Goal: Information Seeking & Learning: Understand process/instructions

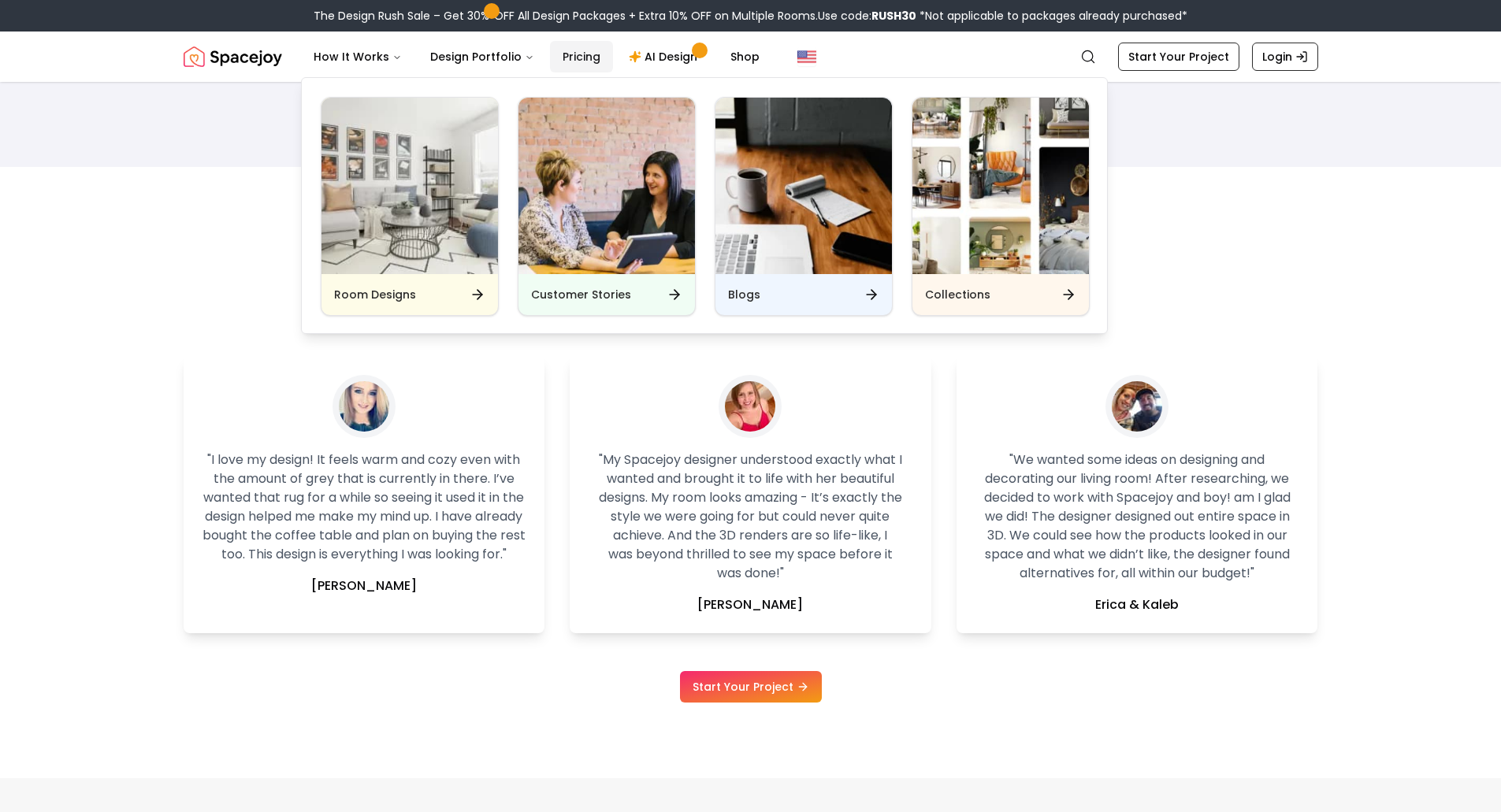
click at [588, 53] on link "Pricing" at bounding box center [581, 56] width 63 height 31
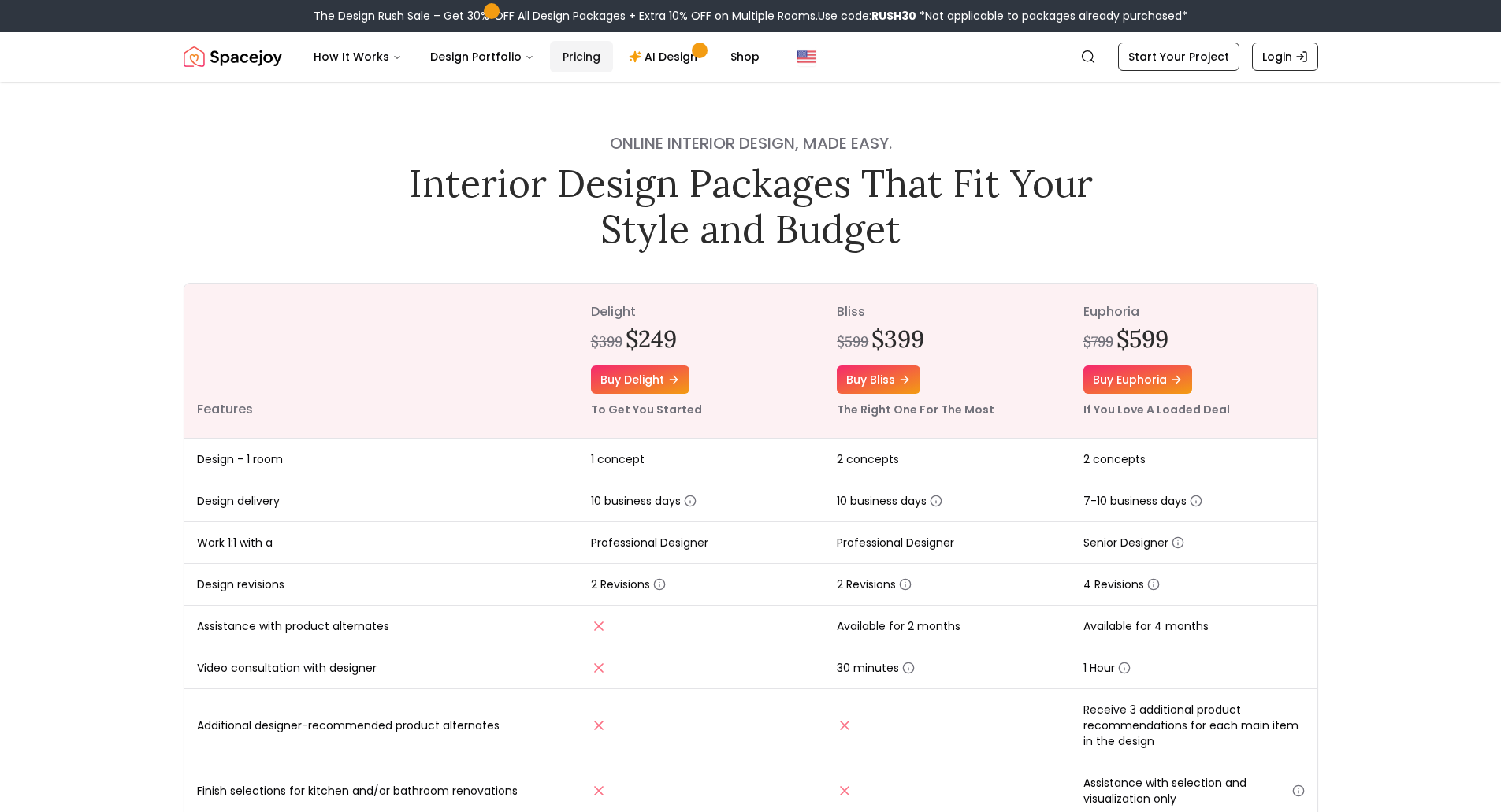
scroll to position [315, 0]
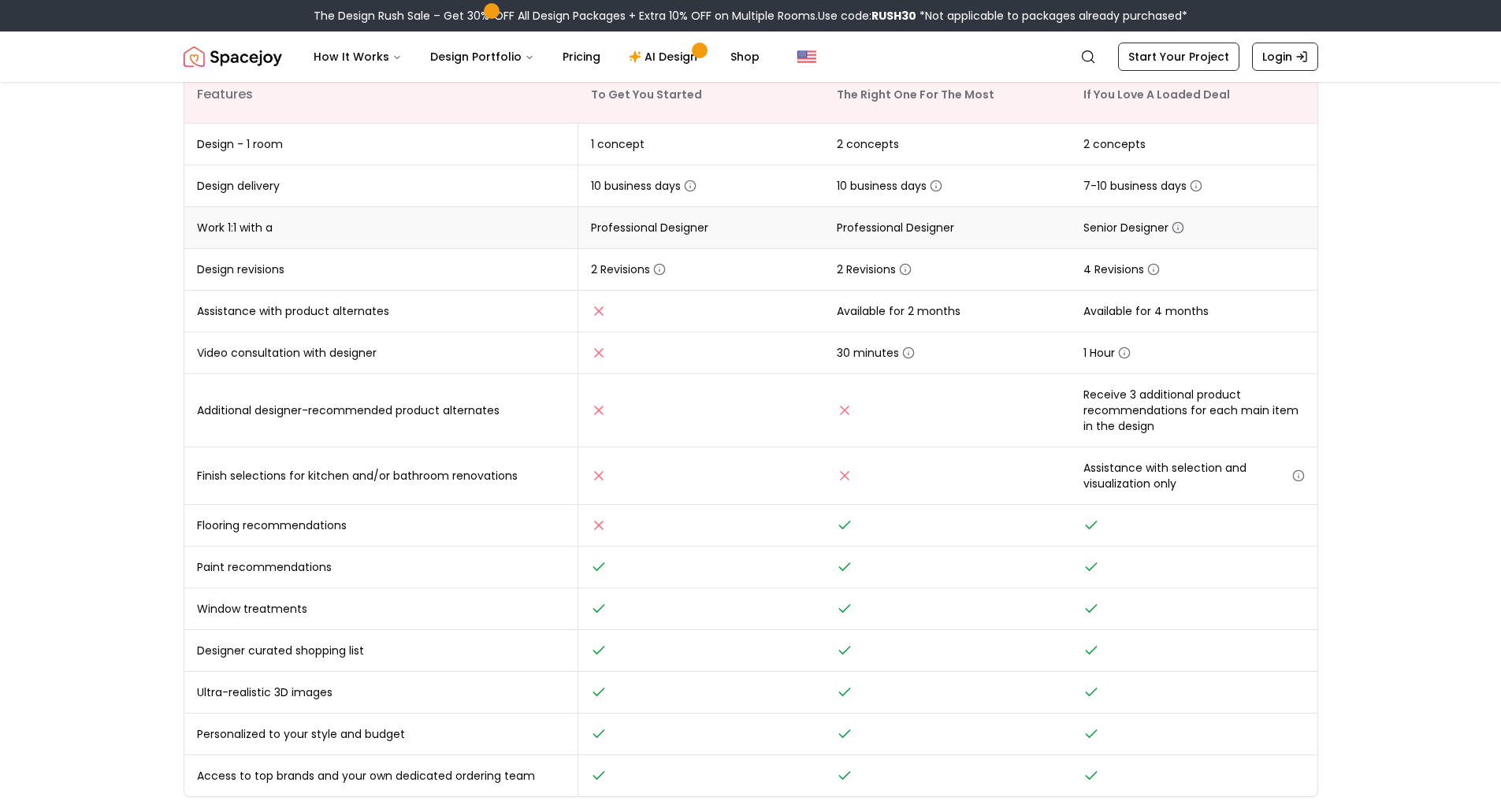
click at [1180, 223] on circle "button" at bounding box center [1178, 227] width 10 height 10
click at [1356, 226] on main "Online interior design, made easy. Interior Design Packages That Fit Your Style…" at bounding box center [750, 626] width 1501 height 1718
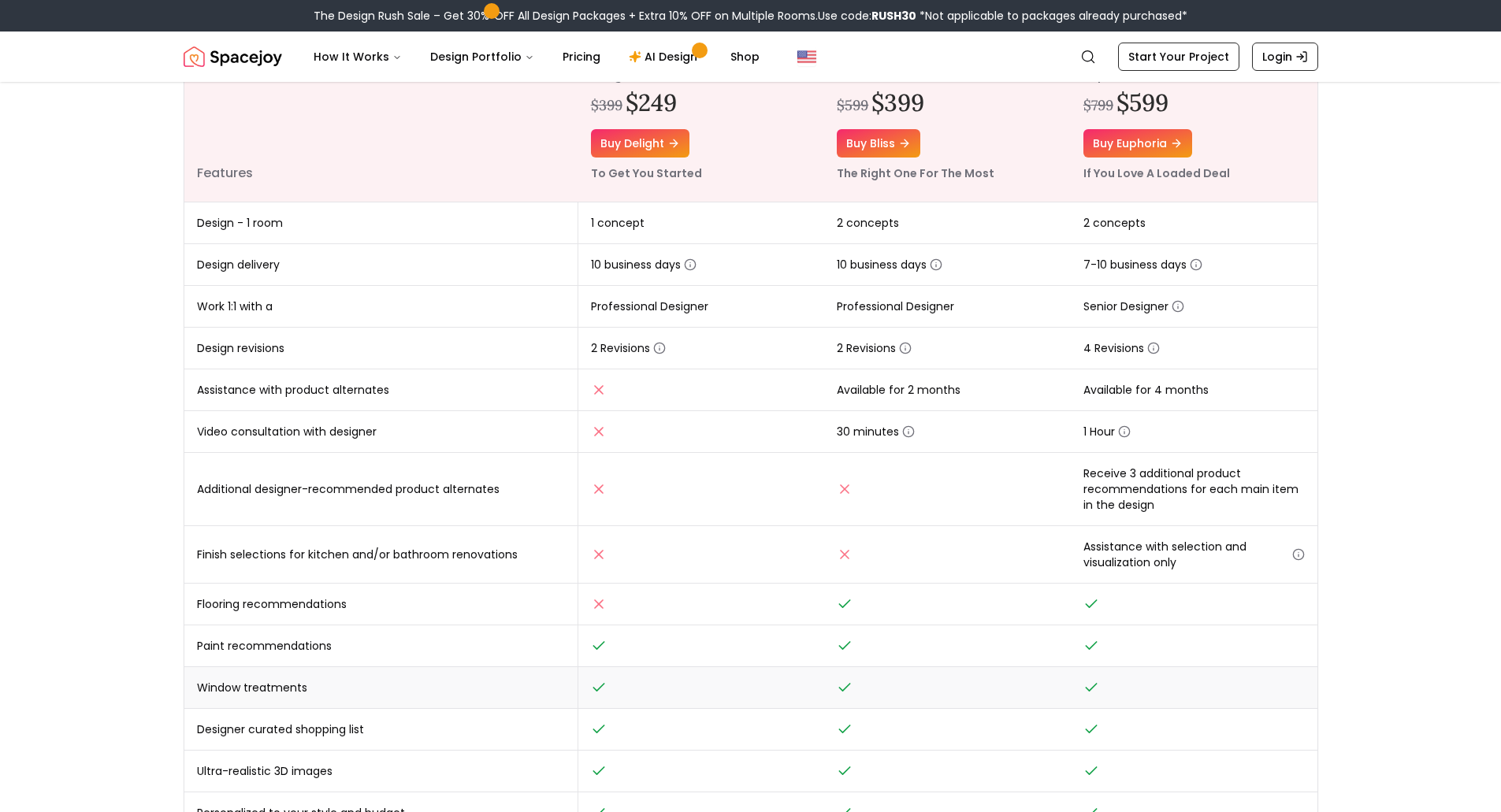
scroll to position [0, 0]
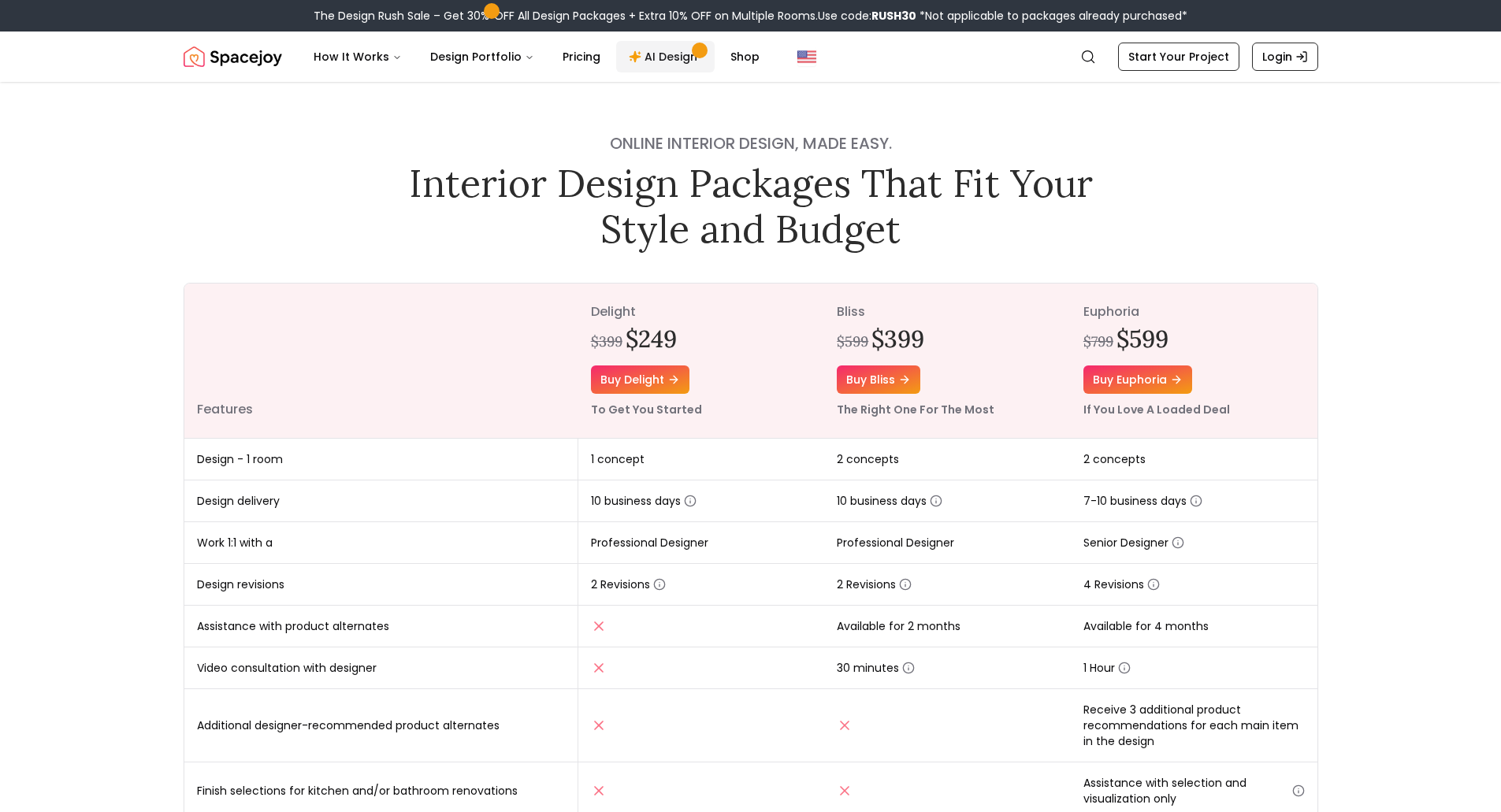
click at [671, 51] on link "AI Design" at bounding box center [665, 56] width 99 height 31
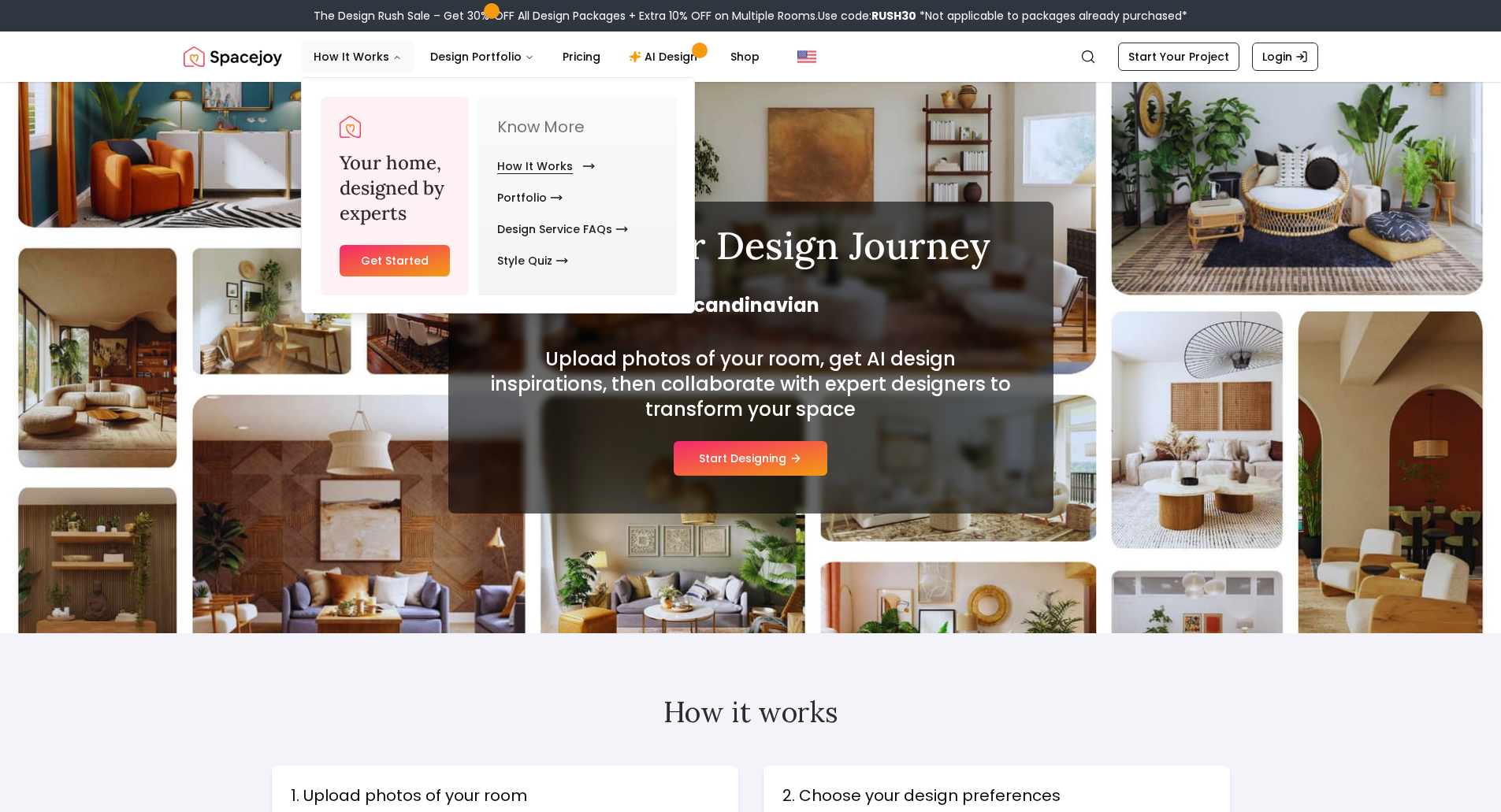
click at [566, 176] on link "How It Works" at bounding box center [543, 166] width 92 height 31
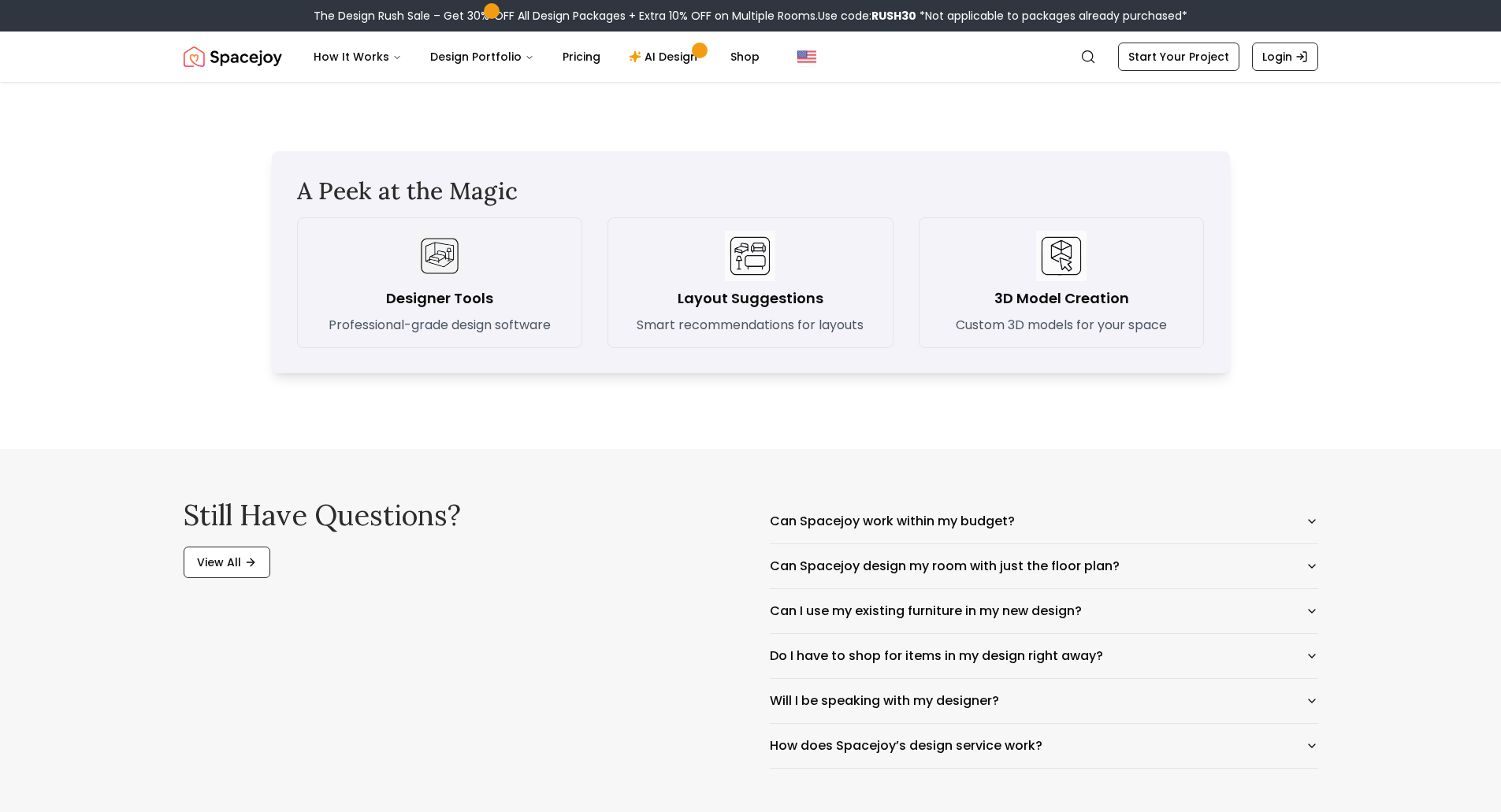
scroll to position [2520, 0]
